Goal: Task Accomplishment & Management: Manage account settings

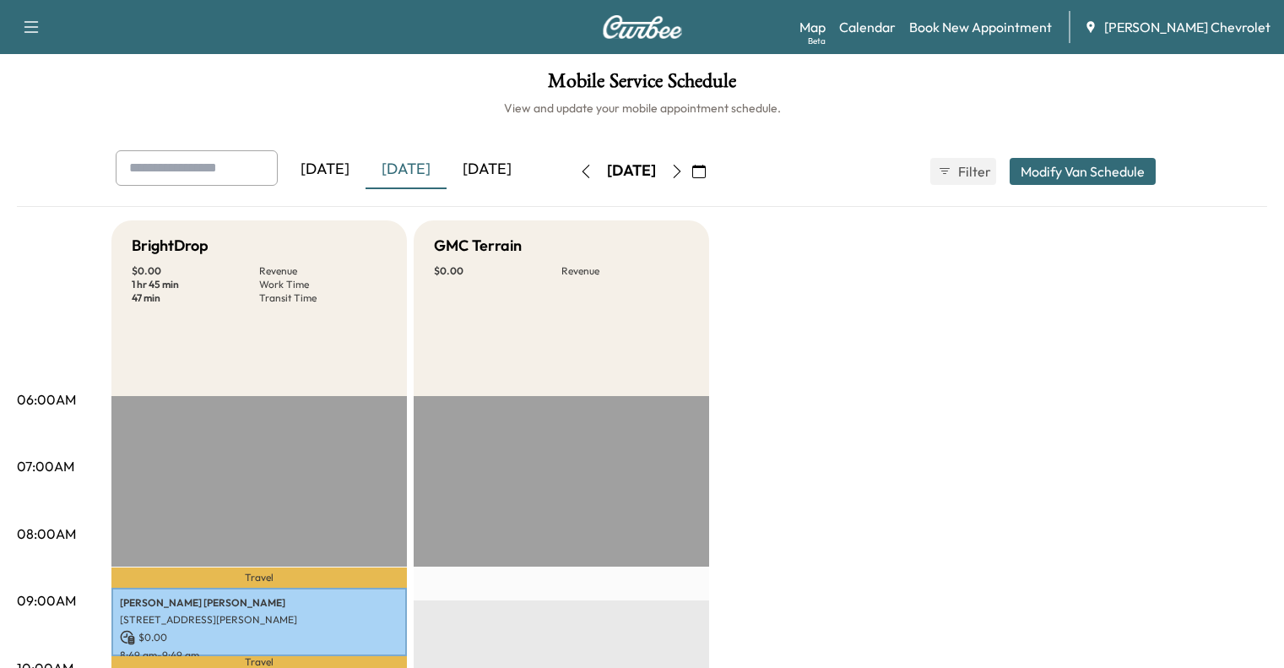
scroll to position [226, 0]
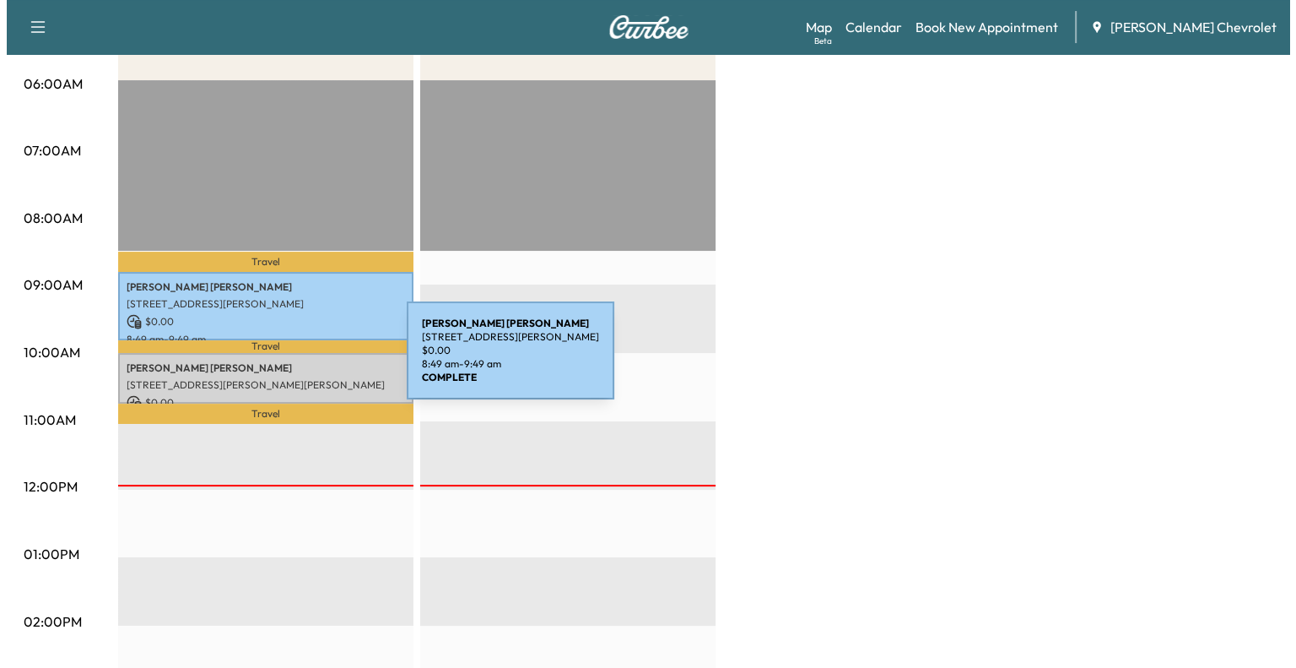
scroll to position [317, 0]
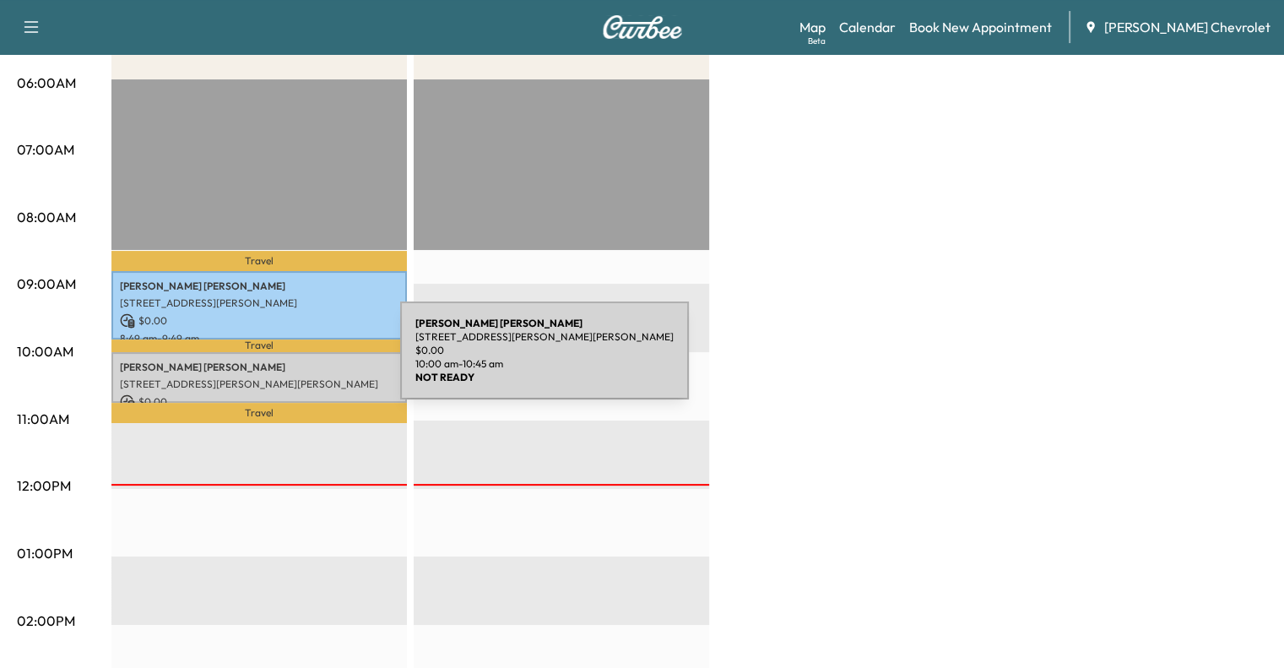
click at [273, 360] on p "[PERSON_NAME]" at bounding box center [259, 367] width 279 height 14
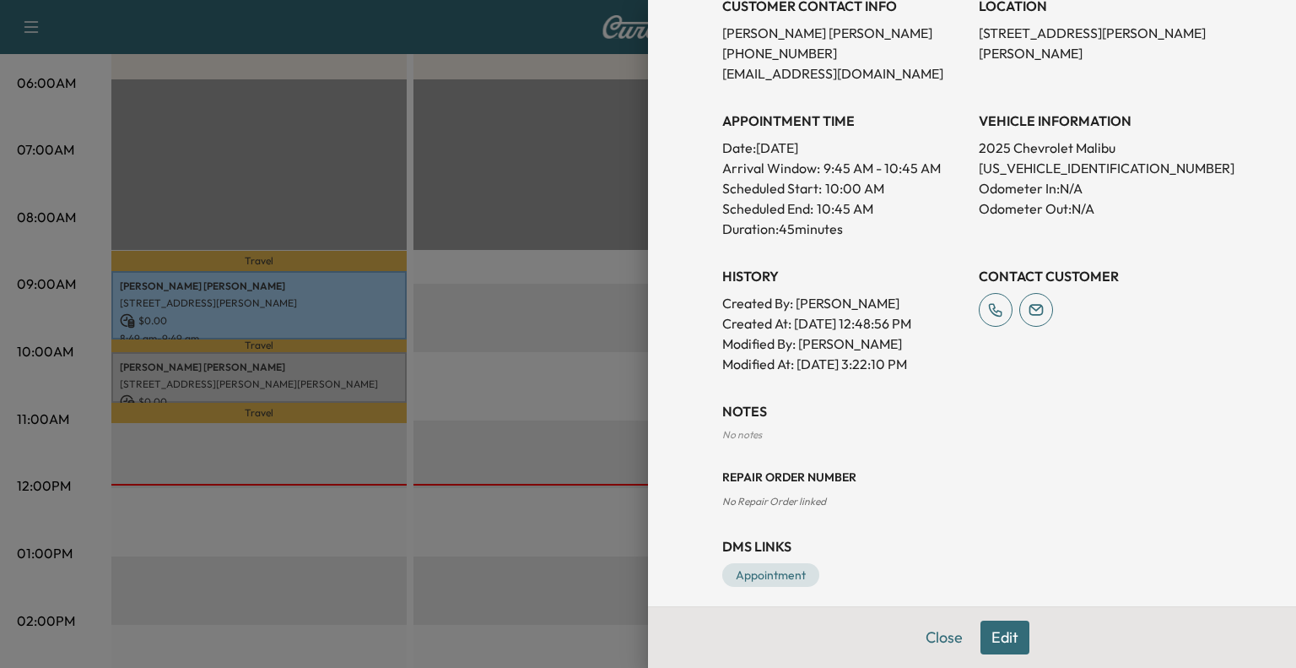
scroll to position [385, 0]
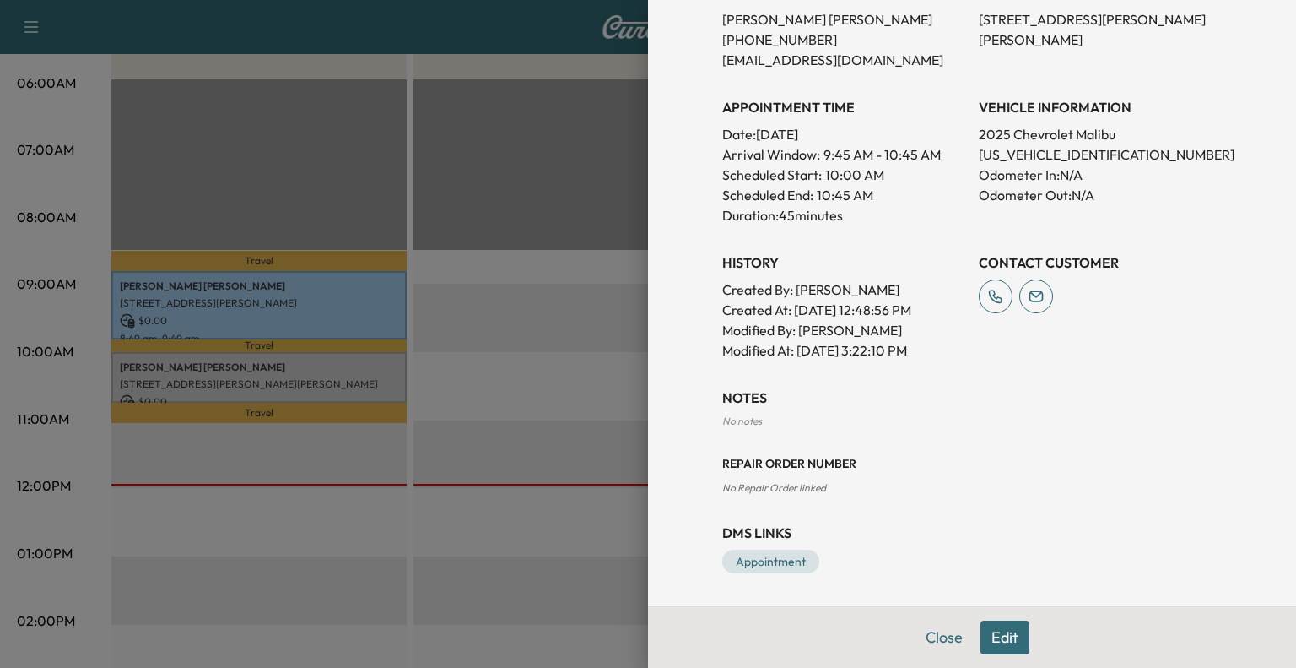
click at [998, 634] on button "Edit" at bounding box center [1005, 637] width 49 height 34
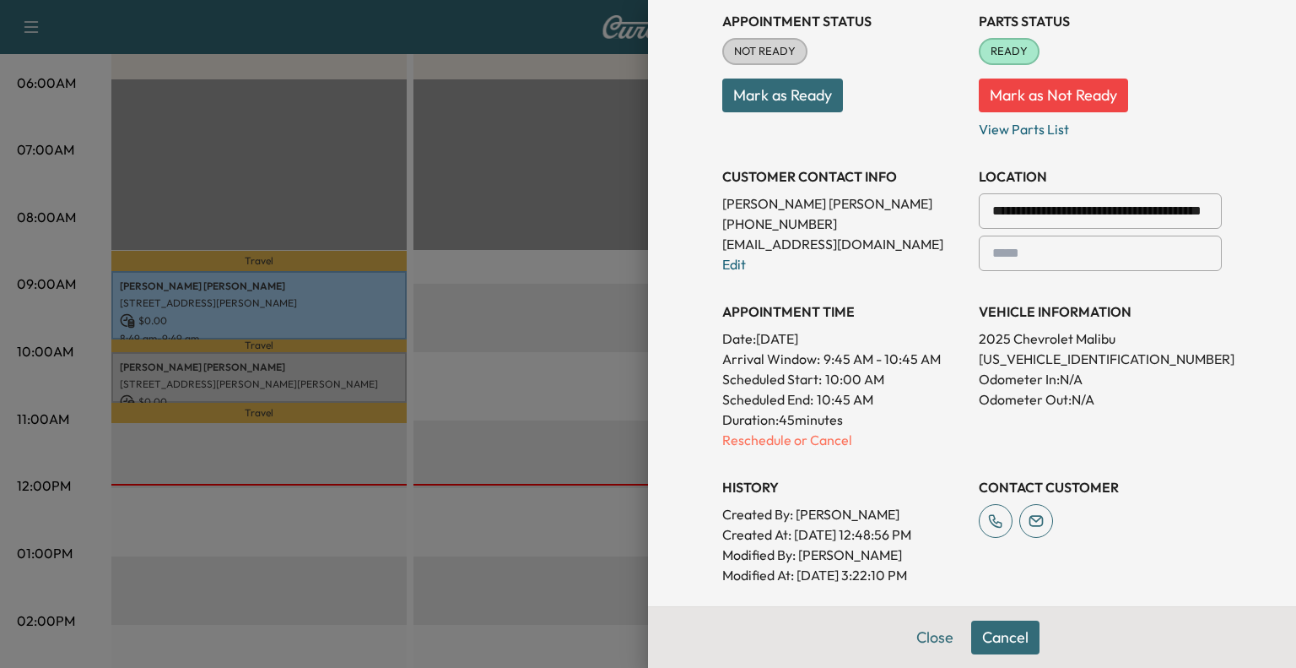
scroll to position [230, 0]
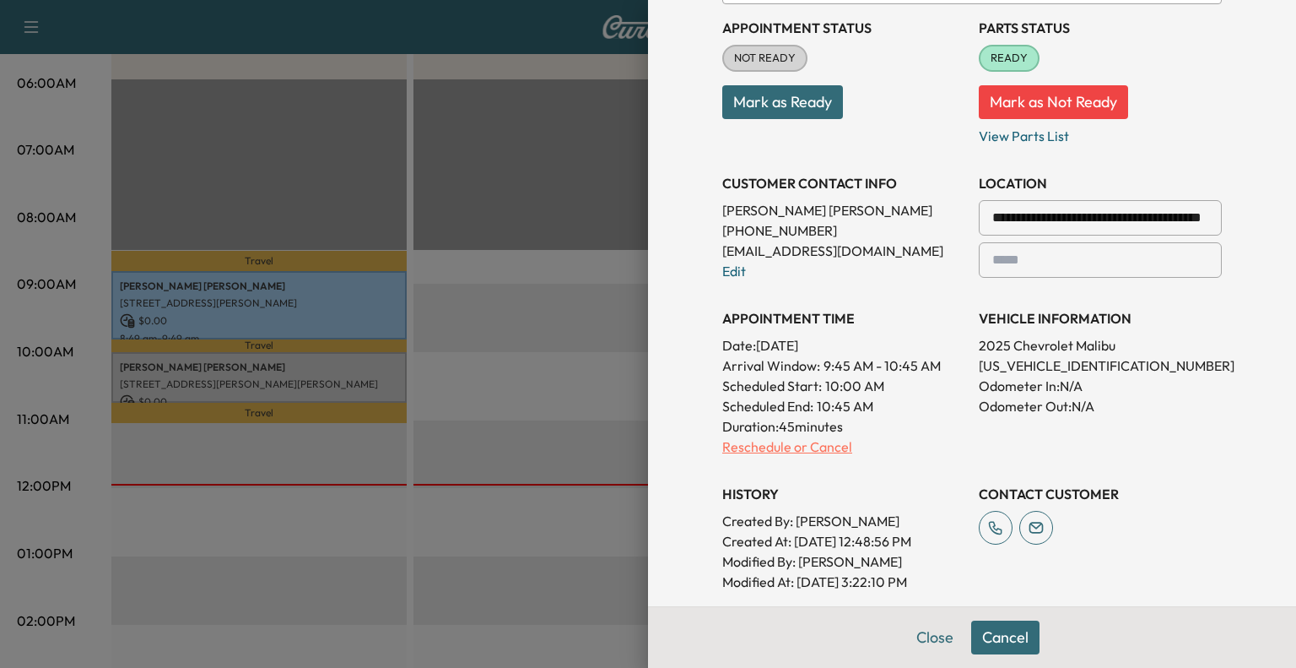
click at [795, 448] on p "Reschedule or Cancel" at bounding box center [843, 446] width 243 height 20
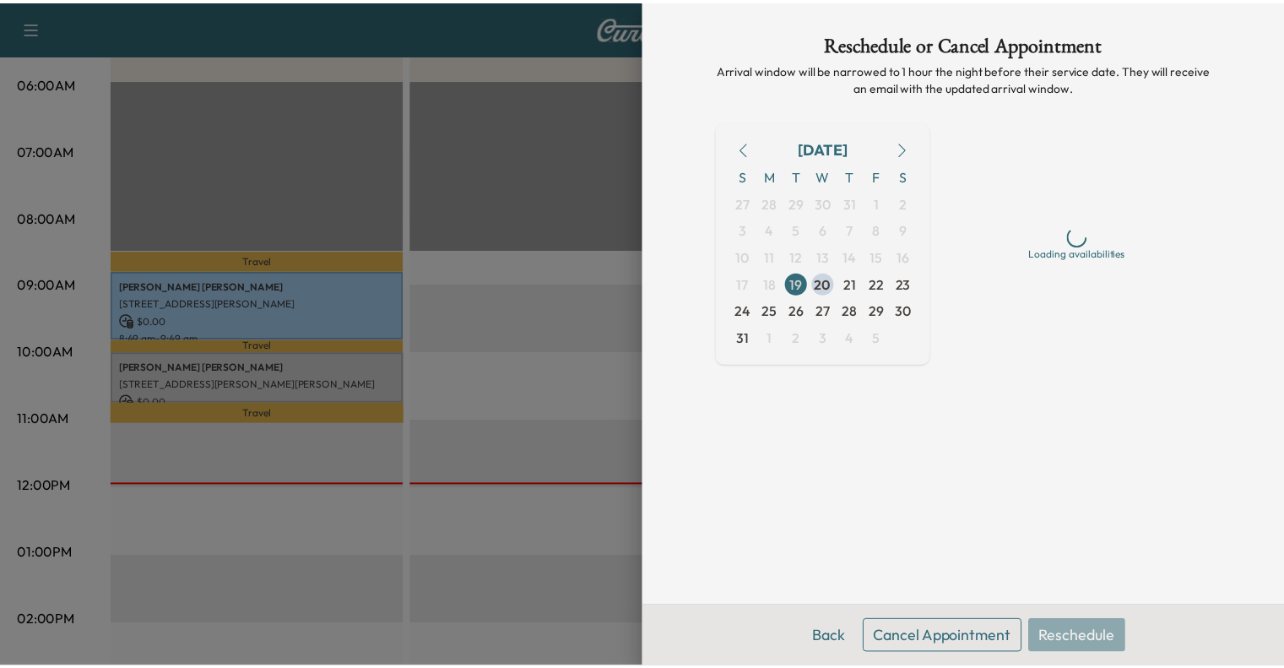
scroll to position [0, 0]
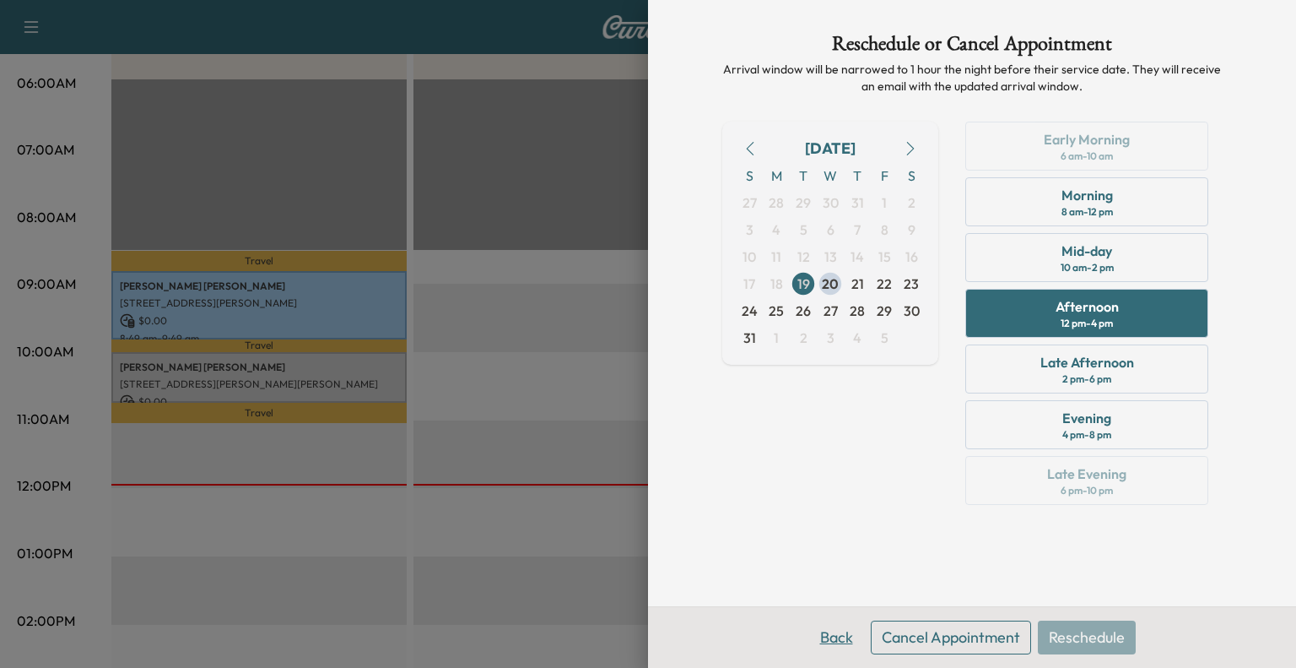
click at [851, 635] on button "Back" at bounding box center [836, 637] width 55 height 34
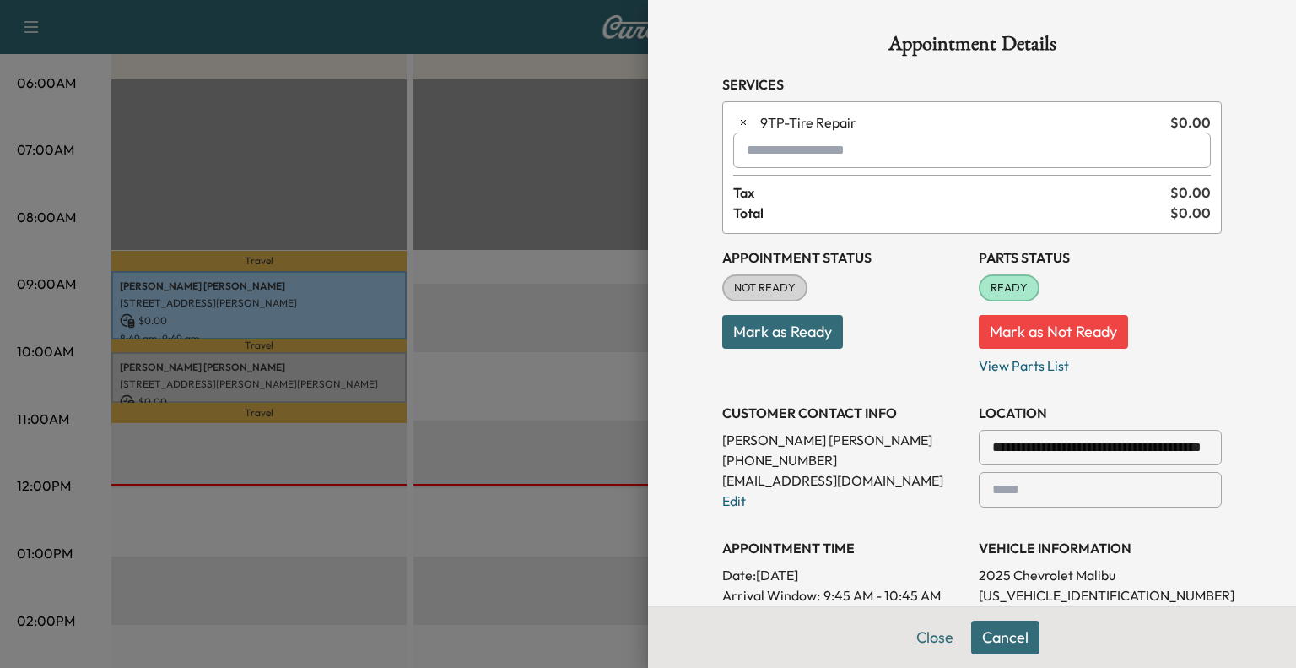
click at [942, 630] on button "Close" at bounding box center [935, 637] width 59 height 34
